Goal: Transaction & Acquisition: Download file/media

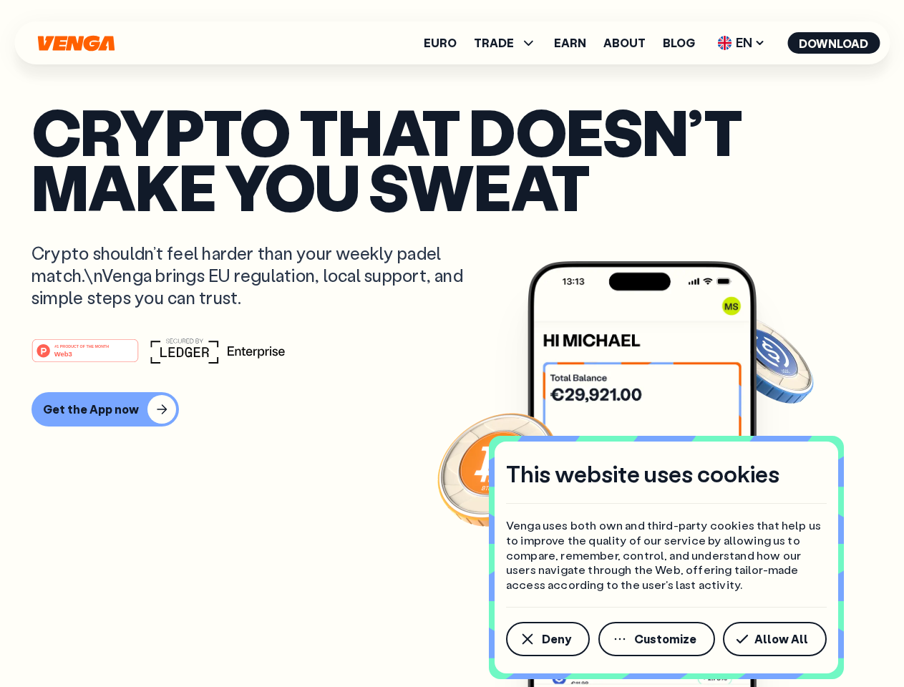
click at [452, 343] on div "#1 PRODUCT OF THE MONTH Web3" at bounding box center [451, 351] width 841 height 26
click at [547, 639] on span "Deny" at bounding box center [556, 638] width 29 height 11
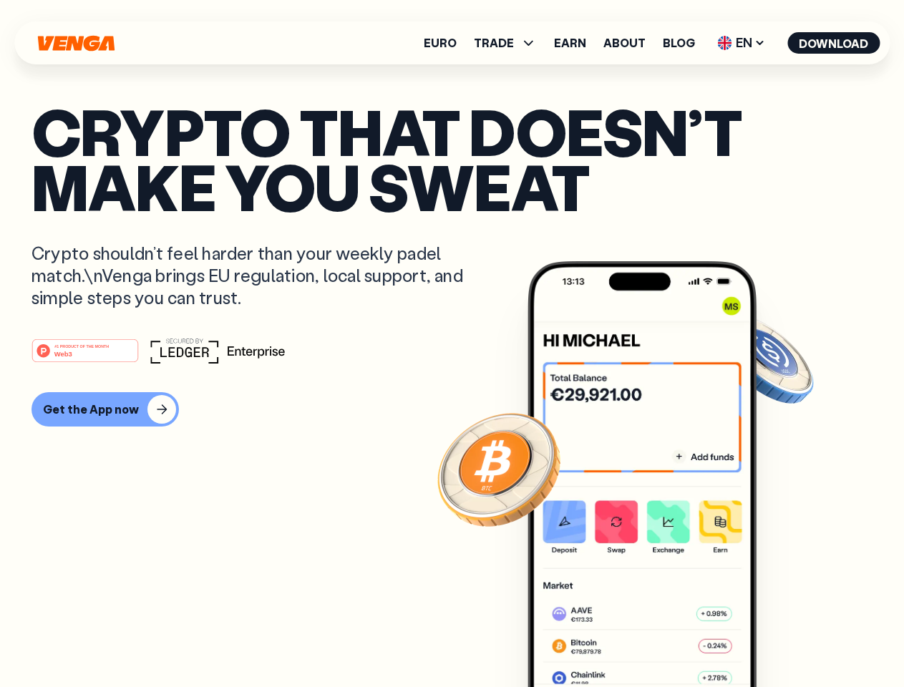
click at [658, 639] on img at bounding box center [641, 500] width 229 height 479
click at [777, 639] on article "Crypto that doesn’t make you sweat Crypto shouldn’t feel harder than your weekl…" at bounding box center [451, 372] width 841 height 537
click at [510, 43] on span "TRADE" at bounding box center [494, 42] width 40 height 11
click at [741, 43] on span "EN" at bounding box center [741, 42] width 58 height 23
click at [834, 43] on button "Download" at bounding box center [833, 42] width 92 height 21
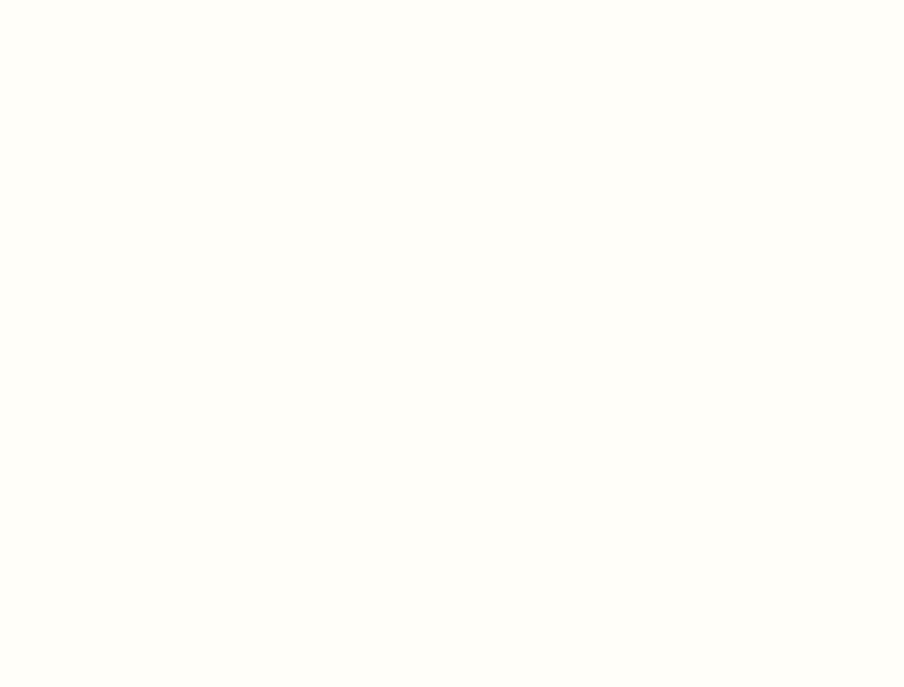
click at [452, 0] on html "This website uses cookies Venga uses both own and third-party cookies that help…" at bounding box center [452, 0] width 904 height 0
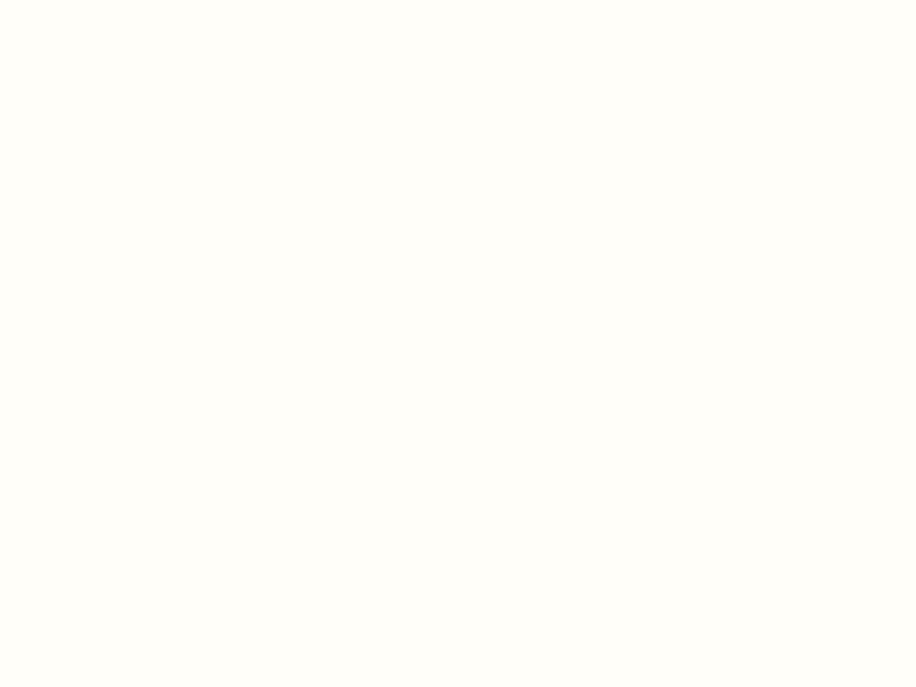
click at [103, 0] on html "This website uses cookies Venga uses both own and third-party cookies that help…" at bounding box center [458, 0] width 916 height 0
click at [87, 0] on html "This website uses cookies Venga uses both own and third-party cookies that help…" at bounding box center [458, 0] width 916 height 0
